Goal: Information Seeking & Learning: Learn about a topic

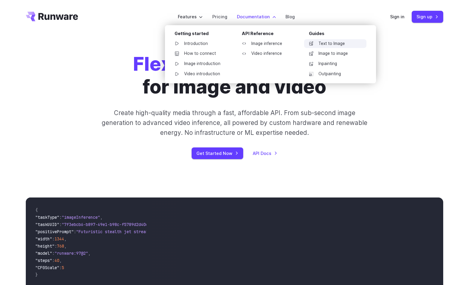
click at [325, 43] on link "Text to Image" at bounding box center [335, 43] width 62 height 9
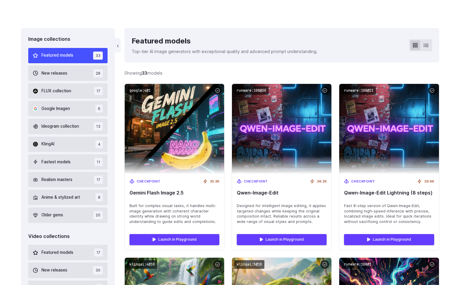
scroll to position [148, 0]
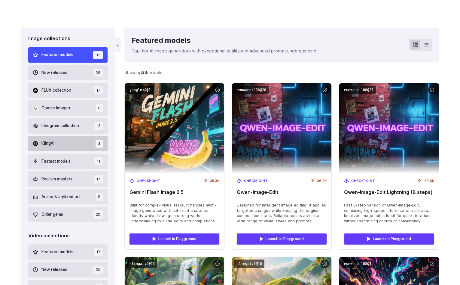
click at [68, 143] on button "KlingAI 4" at bounding box center [68, 143] width 80 height 15
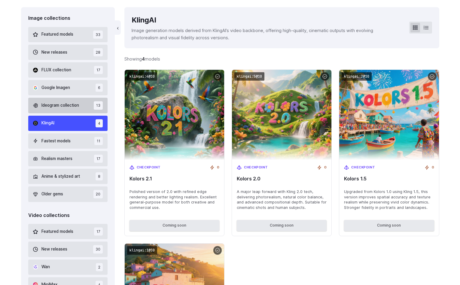
scroll to position [170, 0]
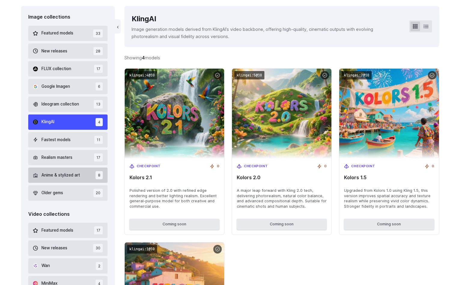
click at [76, 180] on button "Anime & stylized art 8" at bounding box center [68, 175] width 80 height 15
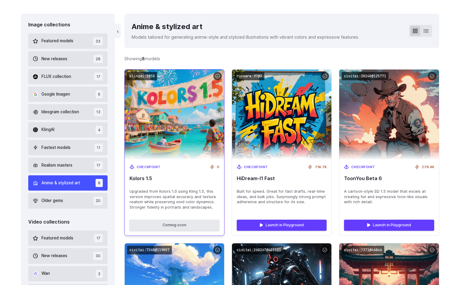
scroll to position [327, 0]
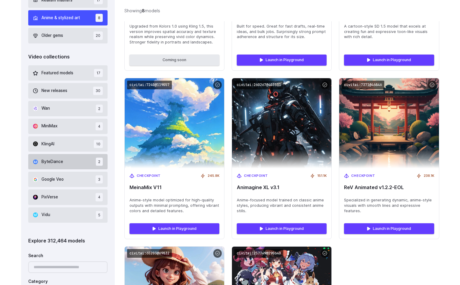
click at [49, 160] on span "ByteDance" at bounding box center [52, 162] width 22 height 7
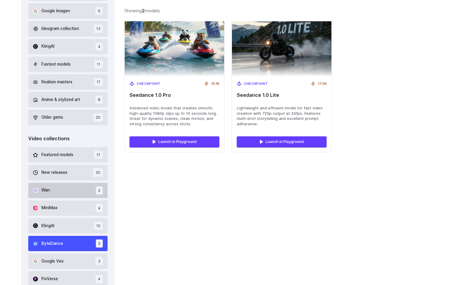
scroll to position [249, 0]
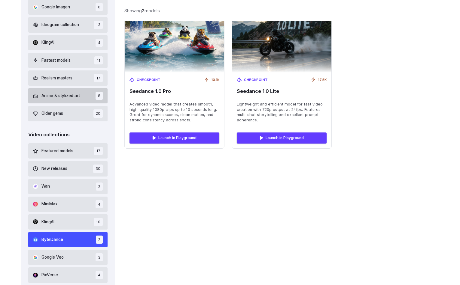
click at [79, 96] on span "Anime & stylized art" at bounding box center [60, 96] width 38 height 7
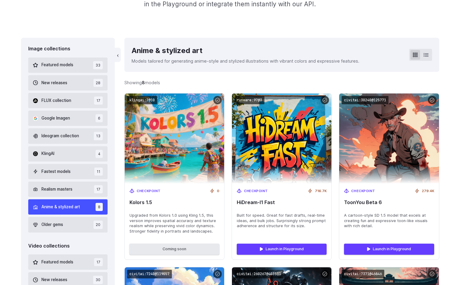
scroll to position [137, 0]
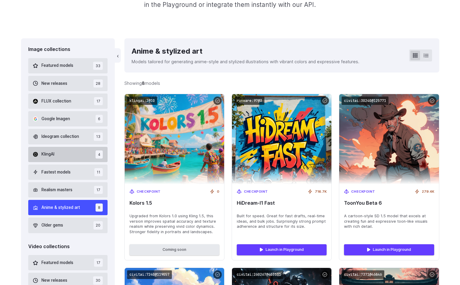
click at [62, 153] on button "KlingAI 4" at bounding box center [68, 154] width 80 height 15
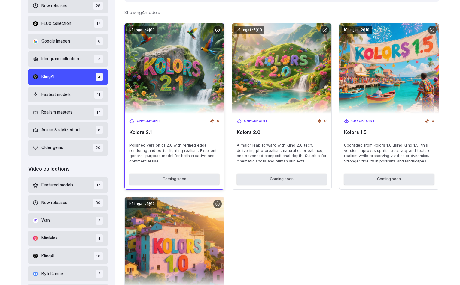
scroll to position [165, 0]
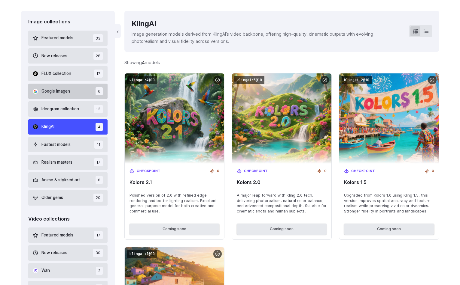
click at [71, 92] on button "Google Imagen 6" at bounding box center [68, 91] width 80 height 15
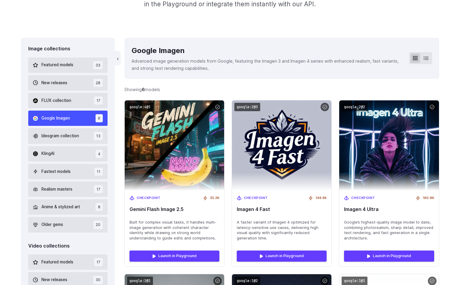
scroll to position [137, 0]
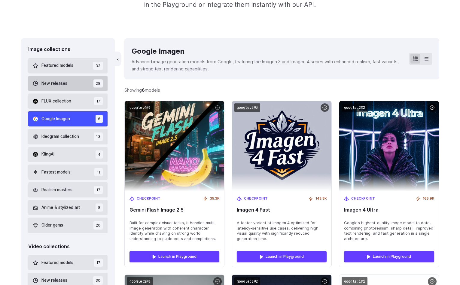
click at [66, 86] on span "New releases" at bounding box center [54, 83] width 26 height 7
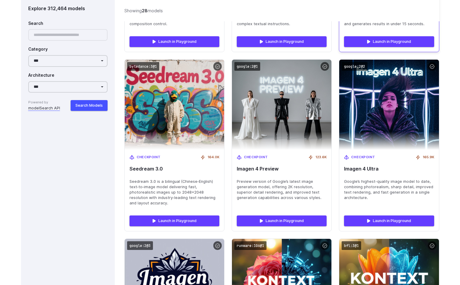
scroll to position [1428, 0]
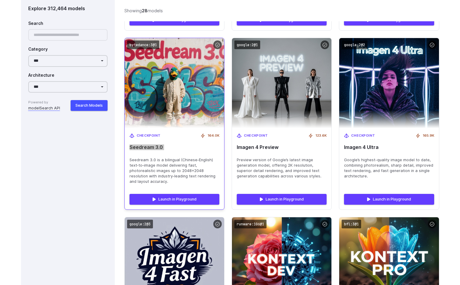
click at [140, 145] on span "Seedream 3.0" at bounding box center [174, 148] width 90 height 6
click at [141, 145] on span "Seedream 3.0" at bounding box center [174, 148] width 90 height 6
copy div "Seedream 3.0"
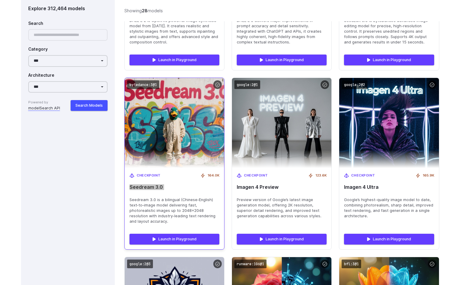
scroll to position [1389, 0]
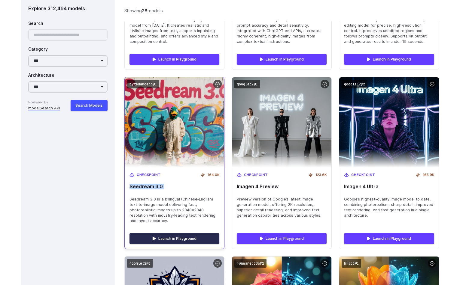
click at [167, 237] on link "Launch in Playground" at bounding box center [174, 239] width 90 height 11
